Goal: Information Seeking & Learning: Learn about a topic

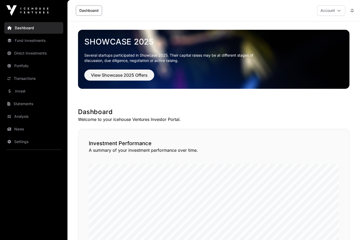
click at [115, 75] on span "View Showcase 2025 Offers" at bounding box center [119, 75] width 57 height 6
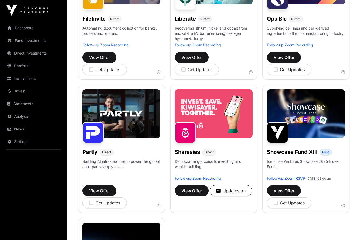
scroll to position [266, 0]
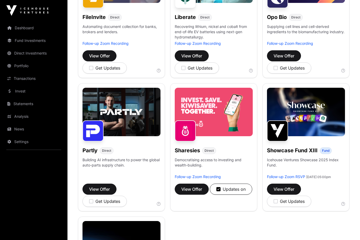
click at [194, 191] on span "View Offer" at bounding box center [191, 189] width 21 height 6
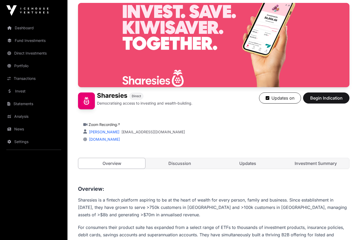
scroll to position [43, 0]
click at [182, 167] on link "Discussion" at bounding box center [179, 163] width 67 height 11
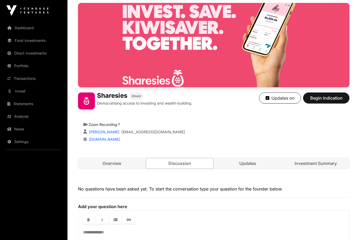
click at [180, 160] on link "Discussion" at bounding box center [180, 163] width 68 height 11
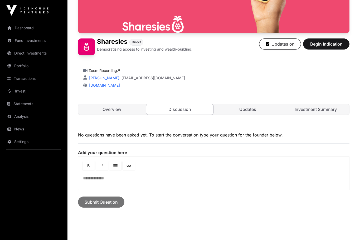
scroll to position [112, 0]
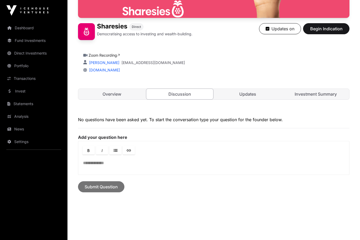
click at [252, 95] on link "Updates" at bounding box center [247, 94] width 67 height 11
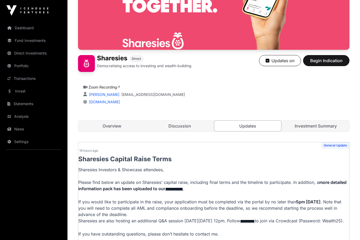
scroll to position [84, 0]
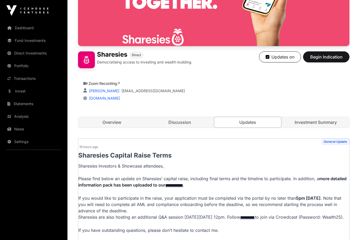
click at [316, 123] on link "Investment Summary" at bounding box center [315, 122] width 67 height 11
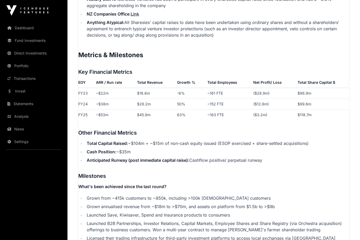
scroll to position [859, 0]
